Goal: Check status: Check status

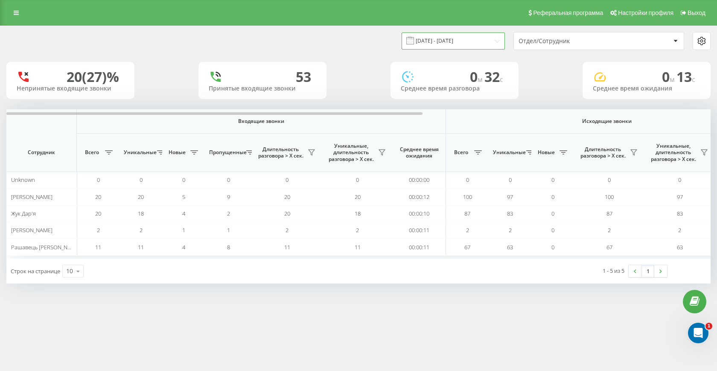
click at [475, 43] on input "[DATE] - [DATE]" at bounding box center [453, 40] width 103 height 17
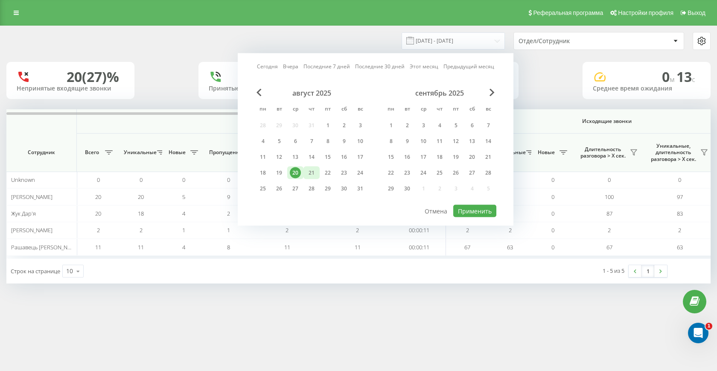
click at [319, 172] on div "21" at bounding box center [311, 172] width 16 height 13
click at [272, 65] on link "Сегодня" at bounding box center [267, 66] width 21 height 8
click at [473, 210] on button "Применить" at bounding box center [474, 211] width 43 height 12
type input "[DATE] - [DATE]"
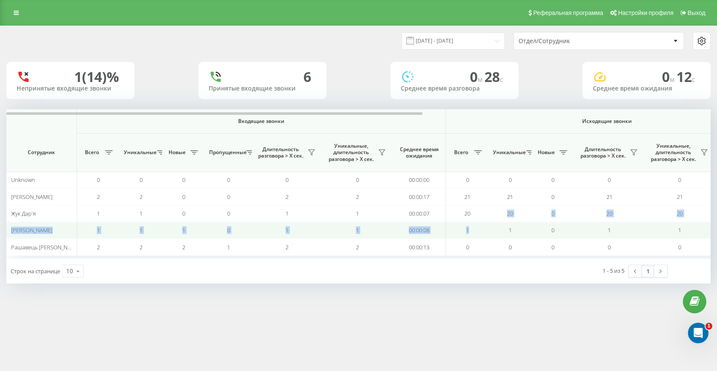
drag, startPoint x: 474, startPoint y: 219, endPoint x: 480, endPoint y: 227, distance: 9.7
click at [481, 228] on tbody "Unknown 0 0 0 0 0 0 00:00:00 0 0 0 0 0 00:00:00 3 3 2 00:00:00 00:00:00 00:00:0…" at bounding box center [601, 214] width 1191 height 84
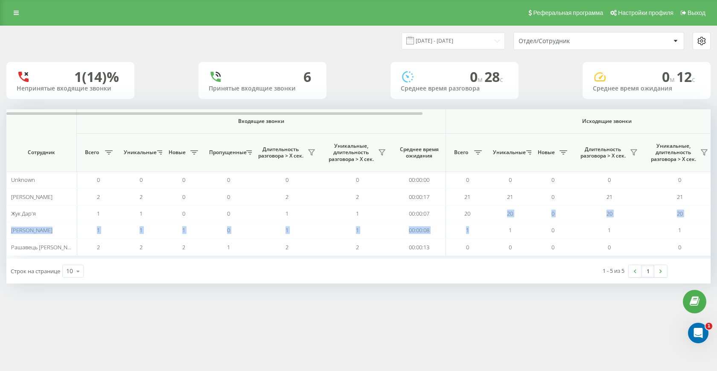
click at [435, 295] on div "[DATE] - [DATE] Отдел/Сотрудник 1 (14)% Непринятые входящие звонки 6 Принятые в…" at bounding box center [358, 163] width 717 height 275
